Goal: Ask a question

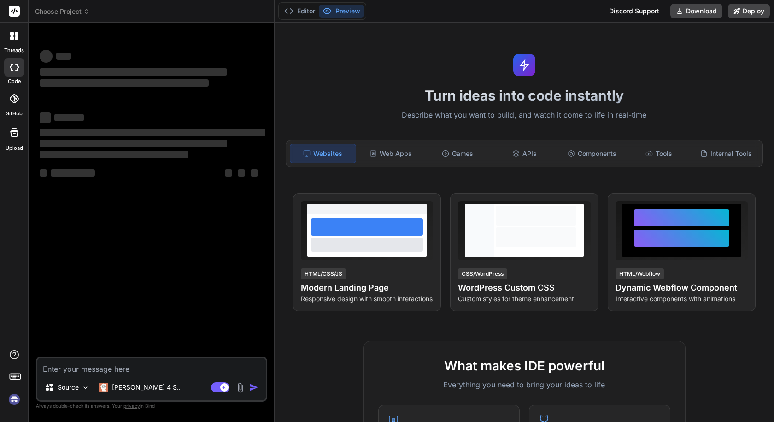
click at [162, 366] on textarea at bounding box center [151, 365] width 228 height 17
type textarea "x"
type textarea "Demain [PERSON_NAME] dois me rendre pour ma visite médicale à 9h00"
type textarea "x"
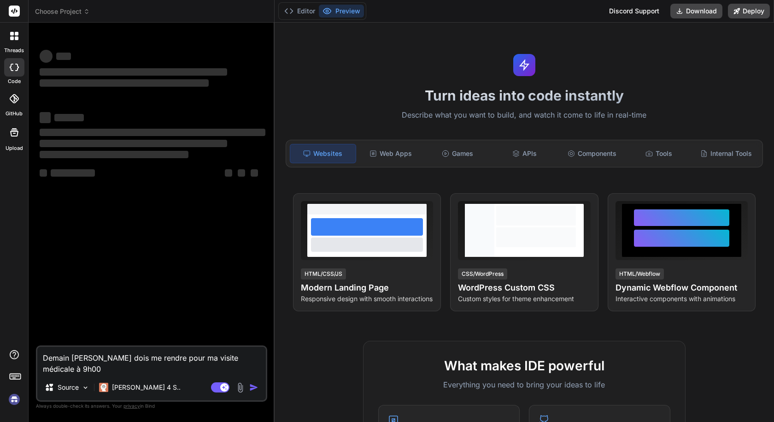
type textarea "x"
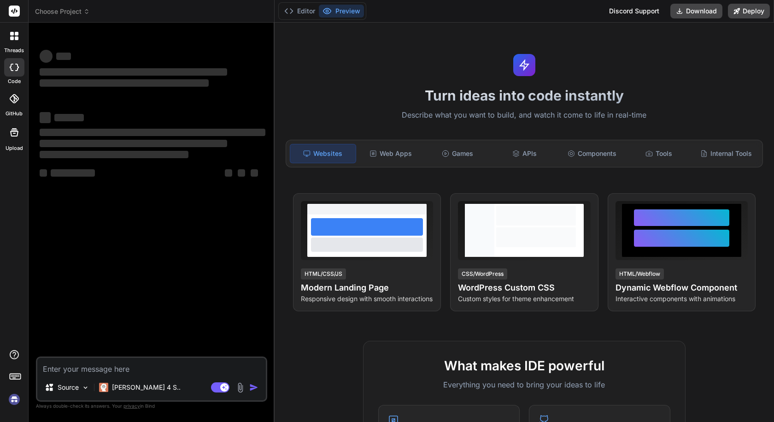
click at [157, 366] on textarea at bounding box center [151, 365] width 228 height 17
click at [117, 362] on textarea at bounding box center [151, 365] width 228 height 17
type textarea "h"
type textarea "x"
type textarea "he"
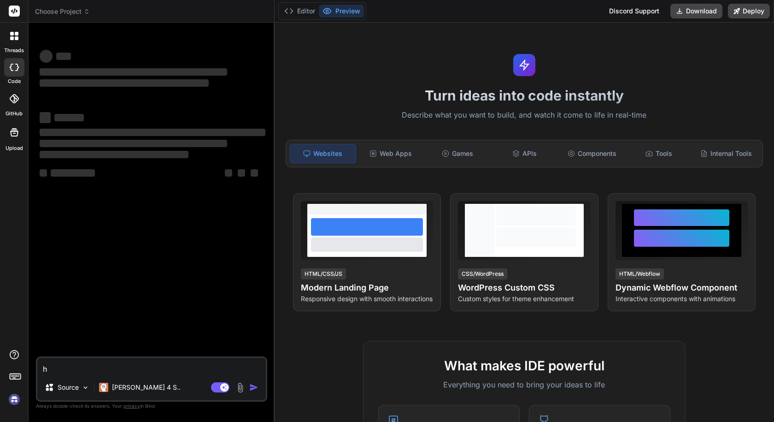
type textarea "x"
type textarea "hel"
type textarea "x"
type textarea "hell"
type textarea "x"
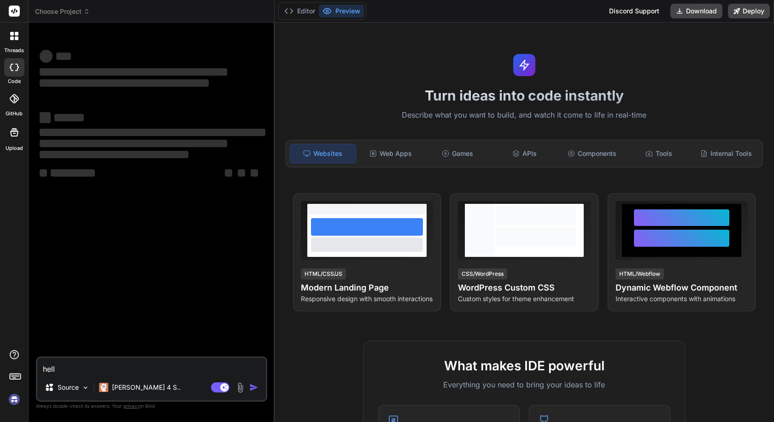
type textarea "hello"
type textarea "x"
type textarea "hello"
click at [223, 363] on textarea "hello" at bounding box center [151, 365] width 228 height 17
click at [189, 202] on div "‌ ‌ ‌ ‌ ‌ ‌ ‌ ‌ ‌ ‌ ‌ ‌ ‌ ‌" at bounding box center [152, 193] width 229 height 326
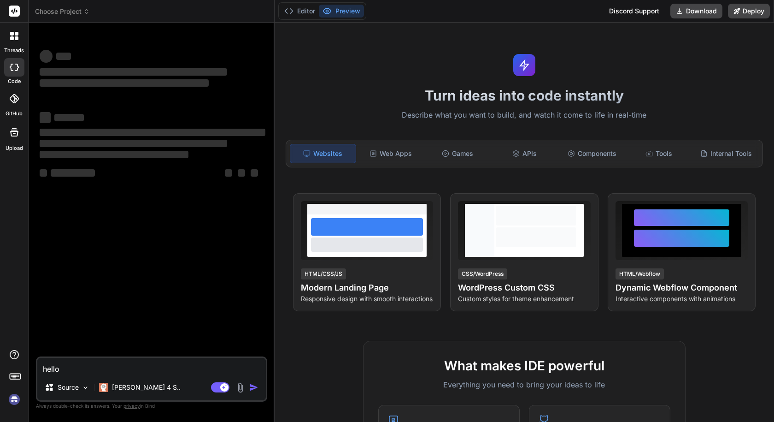
click at [14, 42] on div at bounding box center [14, 35] width 19 height 19
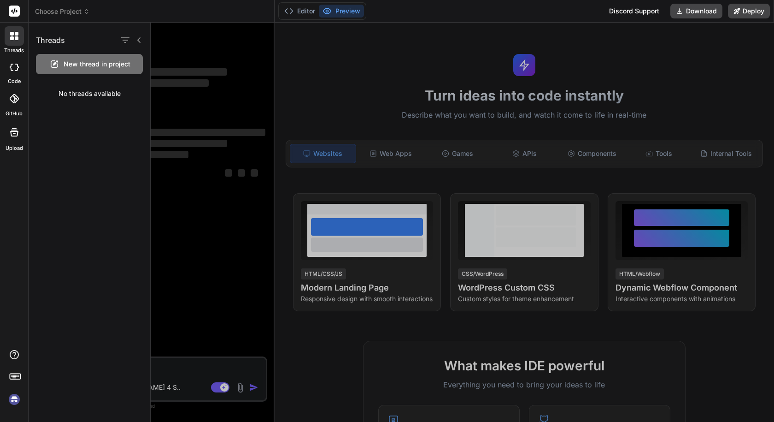
click at [206, 76] on div at bounding box center [462, 222] width 623 height 399
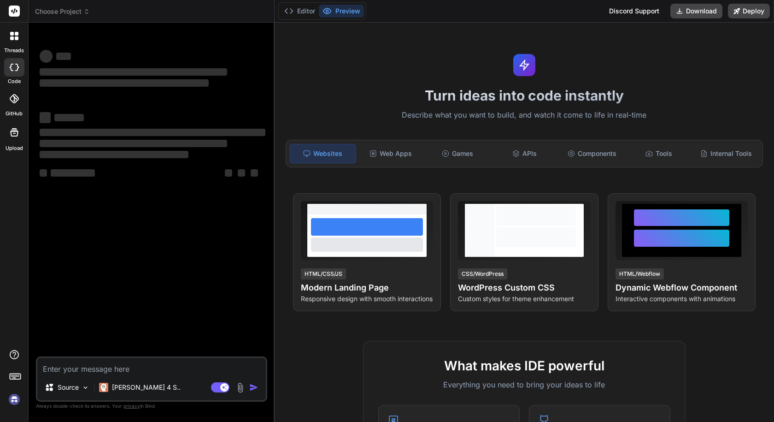
type textarea "x"
